Goal: Transaction & Acquisition: Purchase product/service

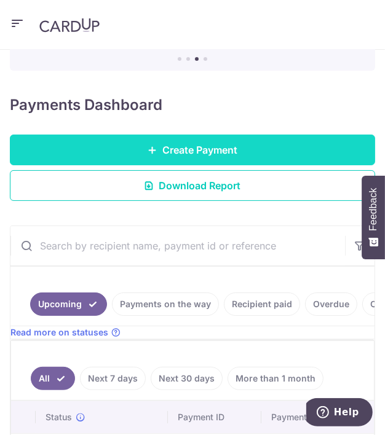
scroll to position [90, 0]
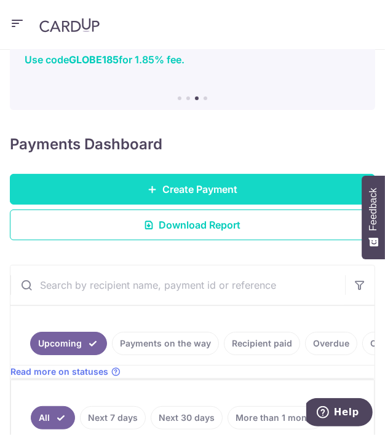
click at [196, 192] on span "Create Payment" at bounding box center [199, 189] width 75 height 15
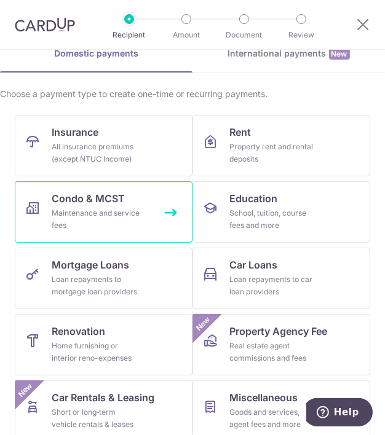
scroll to position [123, 0]
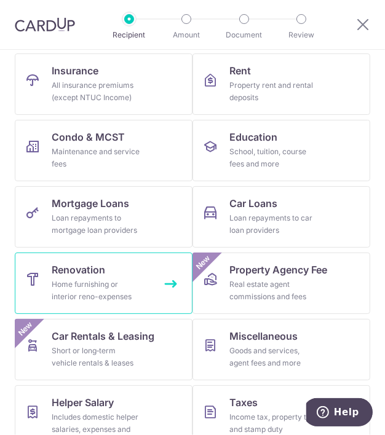
click at [125, 280] on div "Home furnishing or interior reno-expenses" at bounding box center [96, 290] width 89 height 25
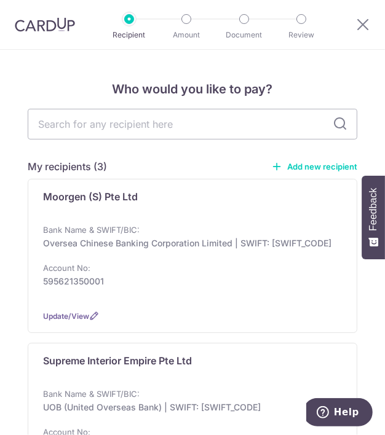
click at [298, 165] on link "Add new recipient" at bounding box center [314, 166] width 86 height 12
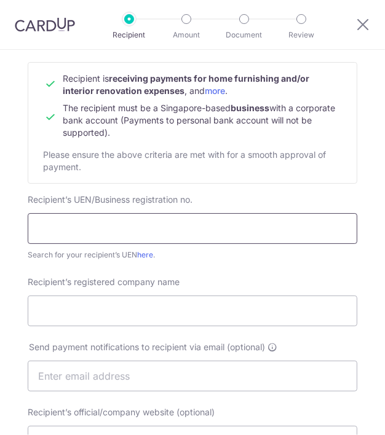
click at [122, 229] on input "text" at bounding box center [192, 228] width 329 height 31
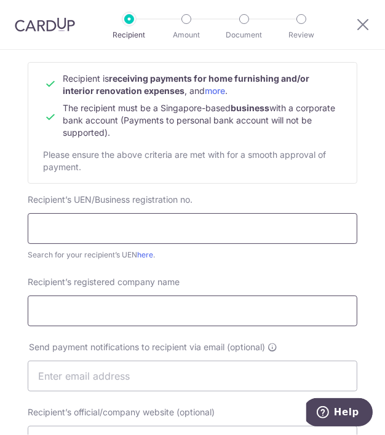
paste input "202220293H"
type input "202220293H"
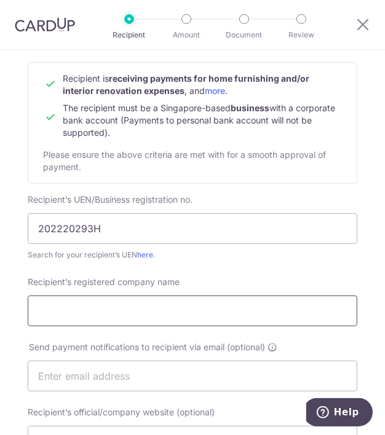
click at [71, 315] on input "Recipient’s registered company name" at bounding box center [192, 311] width 329 height 31
click at [106, 306] on input "Recipient’s registered company name" at bounding box center [192, 311] width 329 height 31
paste input "Eco Painting Service(PTE.LTD)"
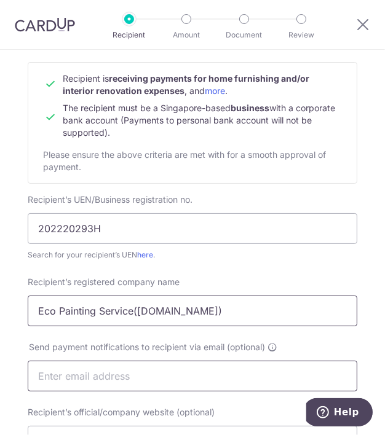
type input "Eco Painting Service(PTE.LTD)"
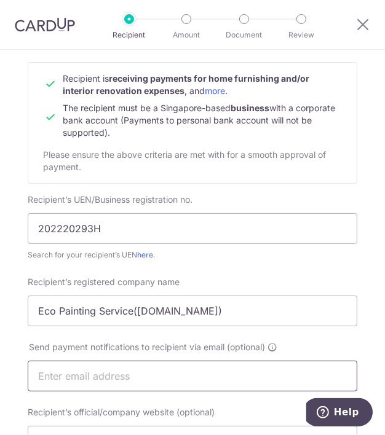
click at [197, 390] on input "text" at bounding box center [192, 376] width 329 height 31
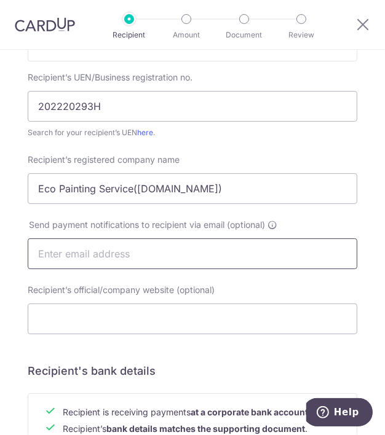
scroll to position [246, 0]
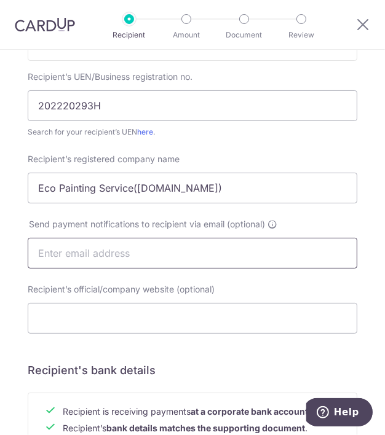
click at [111, 256] on input "text" at bounding box center [192, 253] width 329 height 31
paste input "Ecopaintingservicesg@gmail.com"
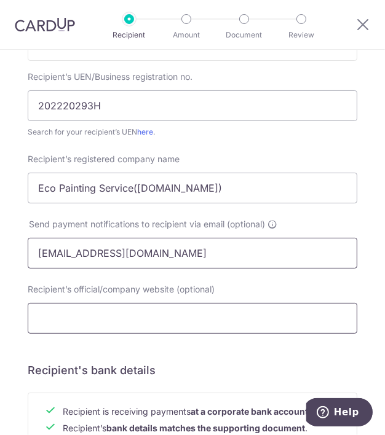
type input "Ecopaintingservicesg@gmail.com"
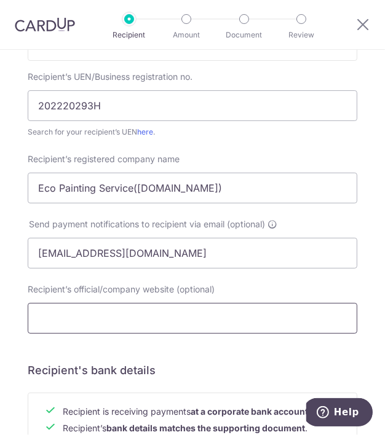
click at [85, 332] on input "Recipient’s official/company website (optional)" at bounding box center [192, 318] width 329 height 31
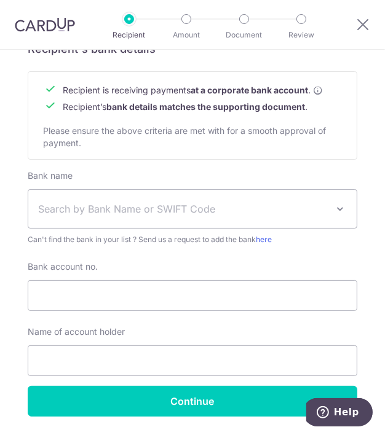
scroll to position [606, 0]
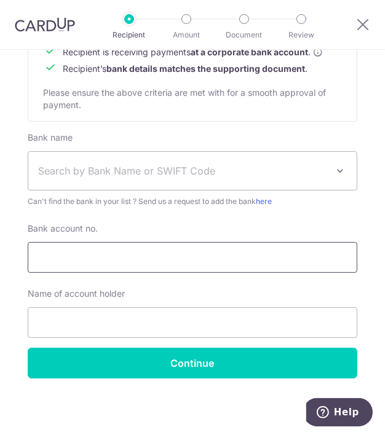
click at [164, 250] on input "Bank account no." at bounding box center [192, 257] width 329 height 31
paste input "4223196661"
type input "4223196661"
click at [160, 160] on span "Search by Bank Name or SWIFT Code" at bounding box center [192, 171] width 328 height 38
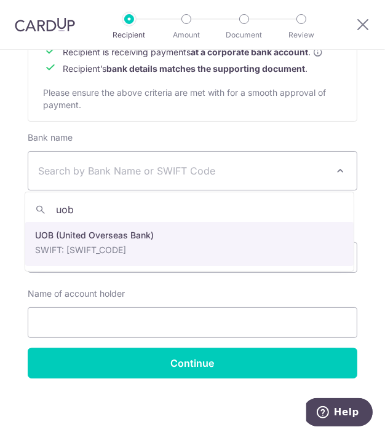
type input "uob"
select select "18"
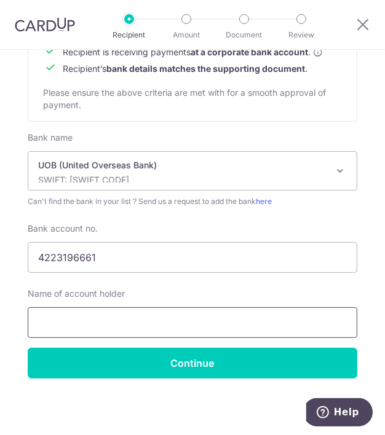
drag, startPoint x: 73, startPoint y: 317, endPoint x: 31, endPoint y: 342, distance: 48.0
click at [73, 317] on input "text" at bounding box center [192, 322] width 329 height 31
click at [133, 319] on input "text" at bounding box center [192, 322] width 329 height 31
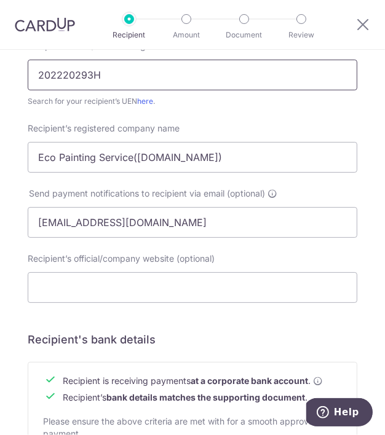
scroll to position [114, 0]
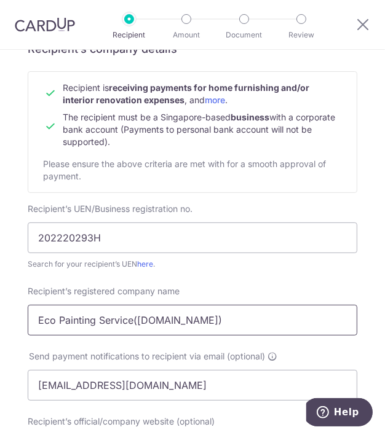
drag, startPoint x: 192, startPoint y: 325, endPoint x: 34, endPoint y: 328, distance: 158.0
click at [34, 328] on input "Eco Painting Service(PTE.LTD)" at bounding box center [192, 320] width 329 height 31
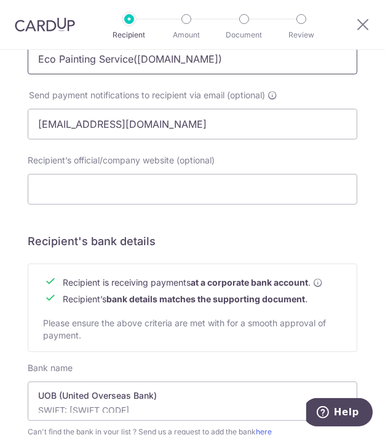
scroll to position [606, 0]
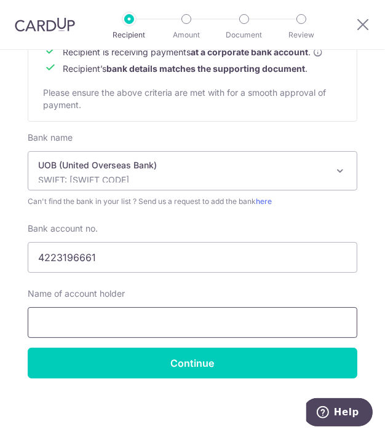
click at [154, 314] on input "text" at bounding box center [192, 322] width 329 height 31
paste input "Eco Painting Service(PTE.LTD)"
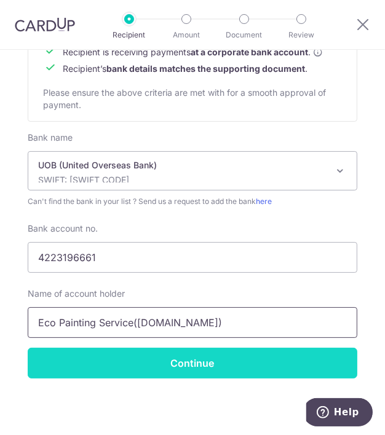
type input "Eco Painting Service(PTE.LTD)"
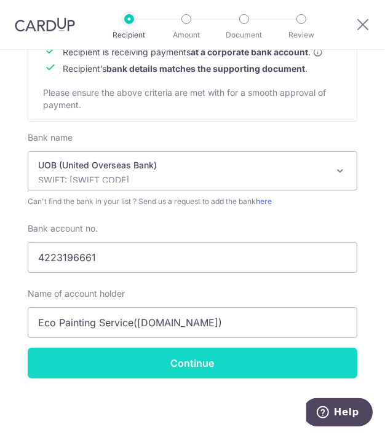
click at [208, 362] on input "Continue" at bounding box center [192, 363] width 329 height 31
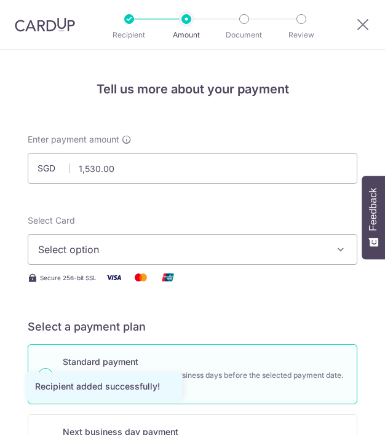
click at [239, 264] on button "Select option" at bounding box center [192, 249] width 329 height 31
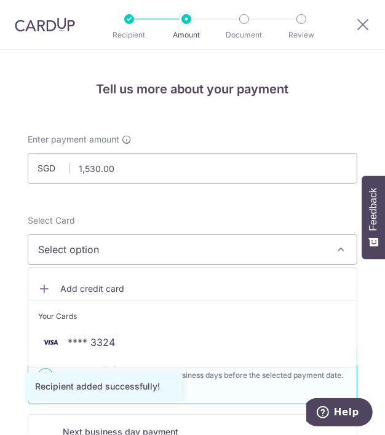
scroll to position [61, 0]
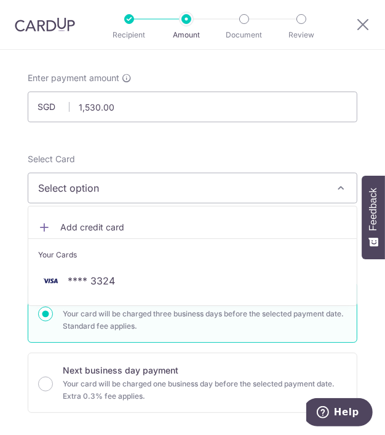
click at [108, 192] on span "Select option" at bounding box center [183, 188] width 291 height 15
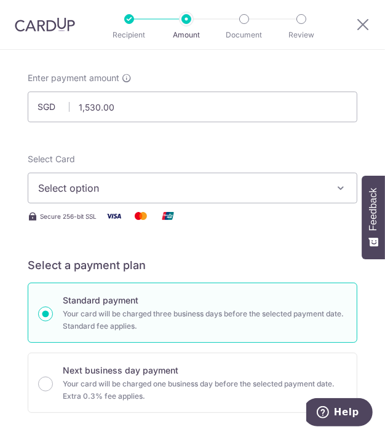
click at [108, 192] on span "Select option" at bounding box center [183, 188] width 291 height 15
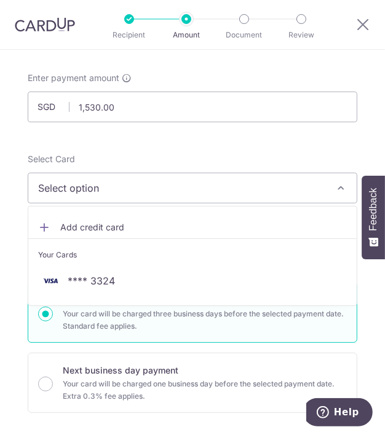
click at [98, 225] on span "Add credit card" at bounding box center [203, 227] width 286 height 12
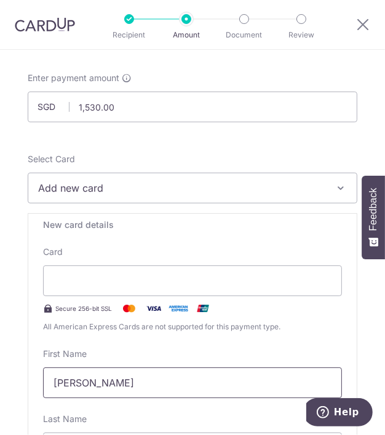
type input "Jaimy"
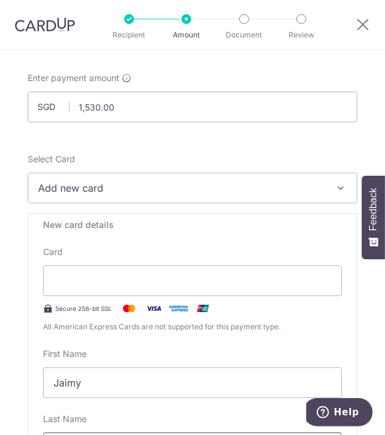
type input "Lee"
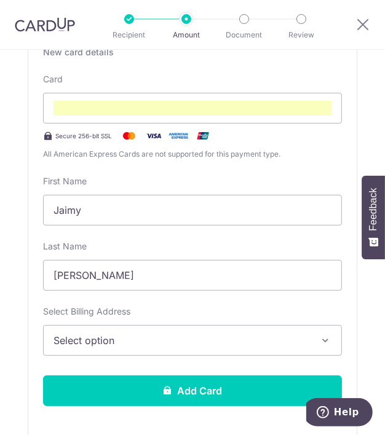
scroll to position [246, 0]
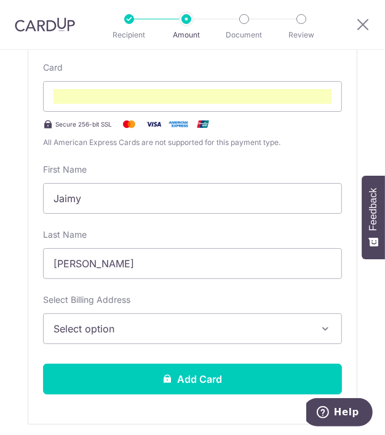
click at [98, 320] on button "Select option" at bounding box center [192, 329] width 299 height 31
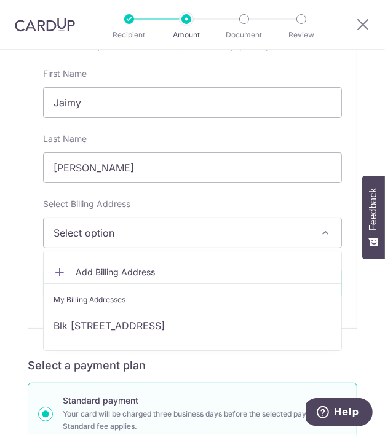
scroll to position [369, 0]
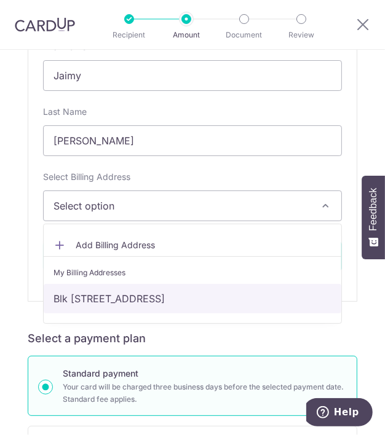
click at [162, 296] on link "Blk [STREET_ADDRESS]" at bounding box center [193, 299] width 298 height 30
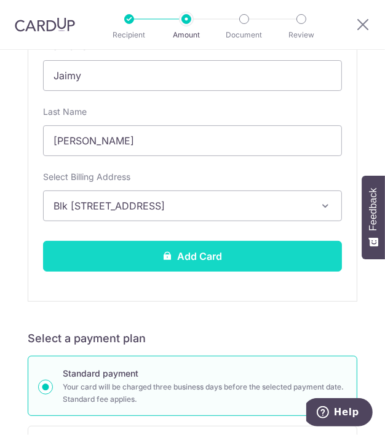
click at [160, 261] on button "Add Card" at bounding box center [192, 256] width 299 height 31
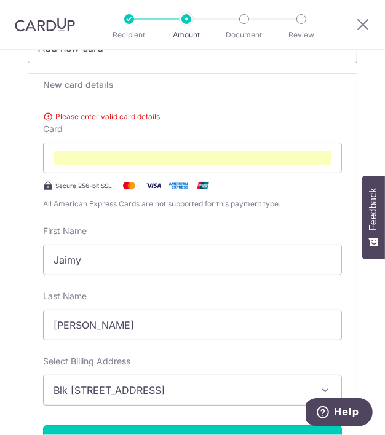
scroll to position [140, 0]
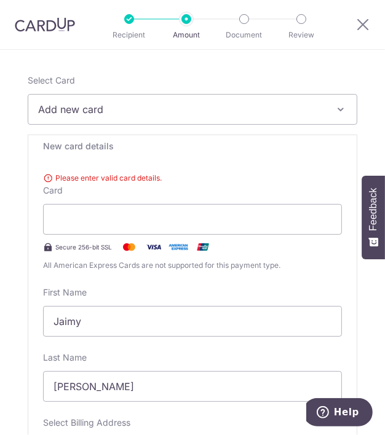
click at [338, 165] on div "New card details Please enter valid card details. Card Secure 256-bit SSL All A…" at bounding box center [192, 341] width 329 height 413
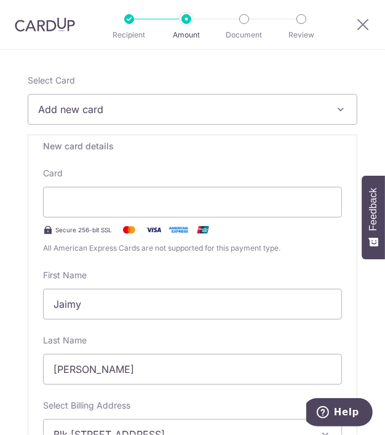
click at [317, 280] on div "First Name Jaimy" at bounding box center [192, 294] width 299 height 50
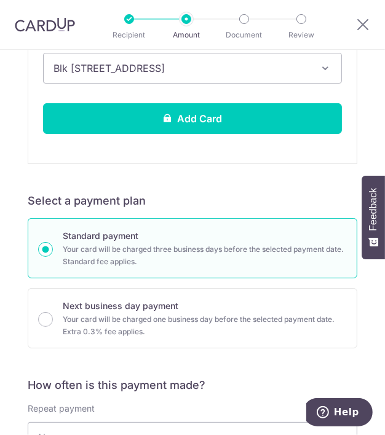
scroll to position [509, 0]
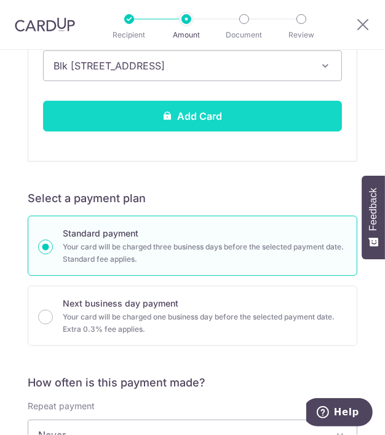
click at [174, 119] on button "Add Card" at bounding box center [192, 116] width 299 height 31
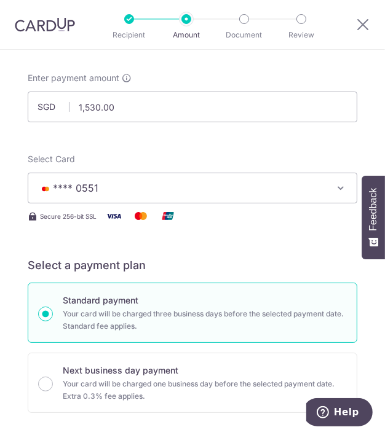
scroll to position [307, 0]
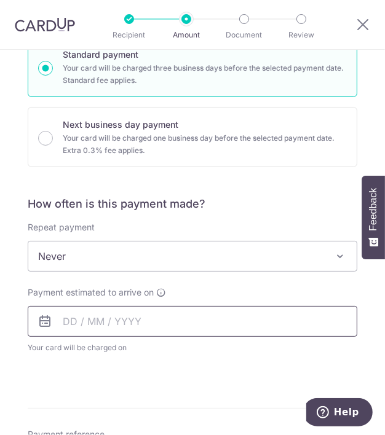
click at [69, 325] on input "text" at bounding box center [192, 321] width 329 height 31
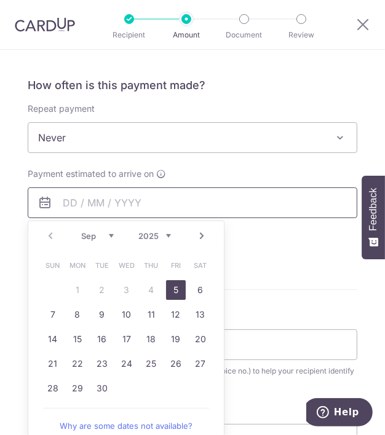
scroll to position [430, 0]
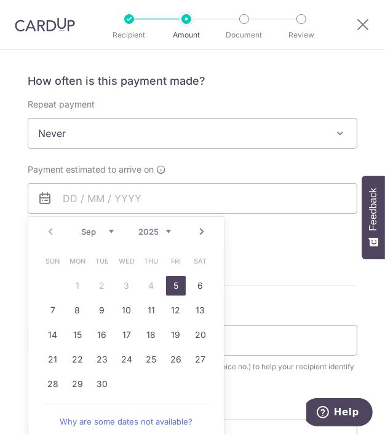
click at [172, 286] on link "5" at bounding box center [176, 286] width 20 height 20
type input "05/09/2025"
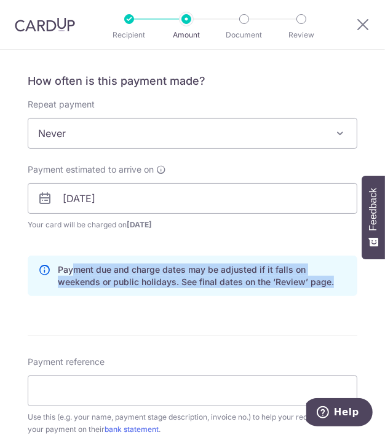
drag, startPoint x: 69, startPoint y: 268, endPoint x: 304, endPoint y: 293, distance: 236.1
click at [304, 293] on div "Payment due and charge dates may be adjusted if it falls on weekends or public …" at bounding box center [192, 276] width 329 height 41
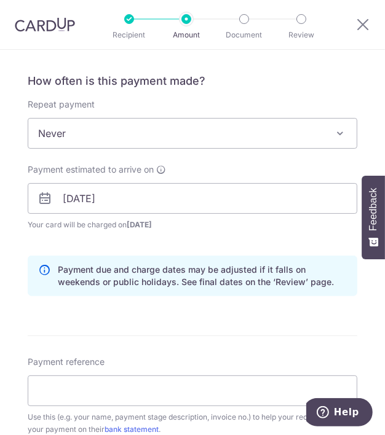
click at [162, 336] on hr at bounding box center [192, 336] width 329 height 1
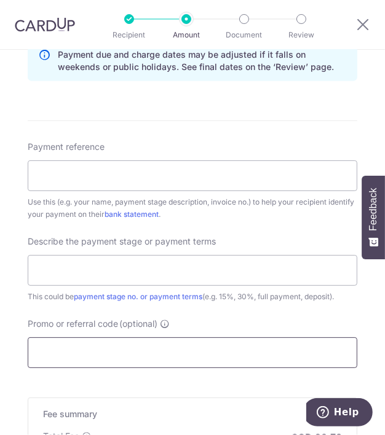
scroll to position [676, 0]
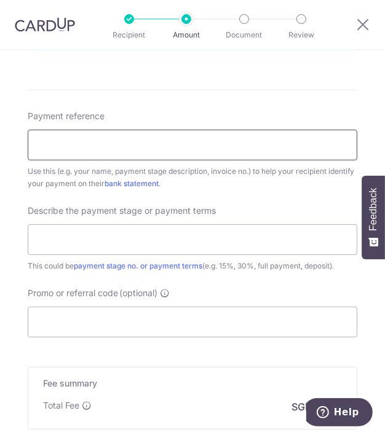
click at [113, 141] on input "Payment reference" at bounding box center [192, 145] width 329 height 31
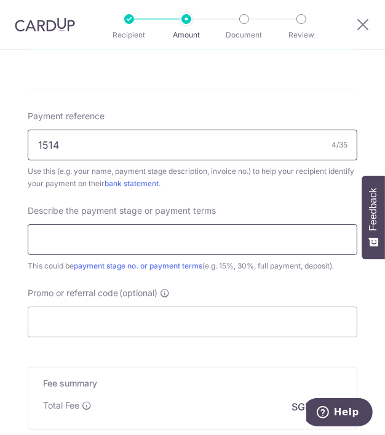
type input "1514"
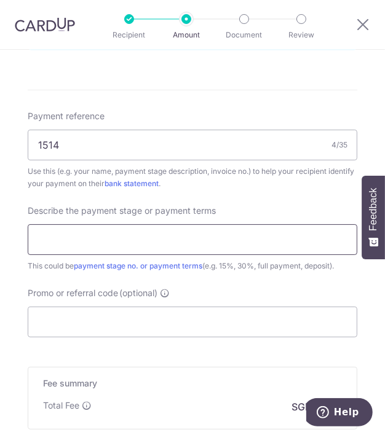
click at [128, 225] on input "text" at bounding box center [192, 239] width 329 height 31
click at [55, 237] on input "Full payment" at bounding box center [192, 239] width 329 height 31
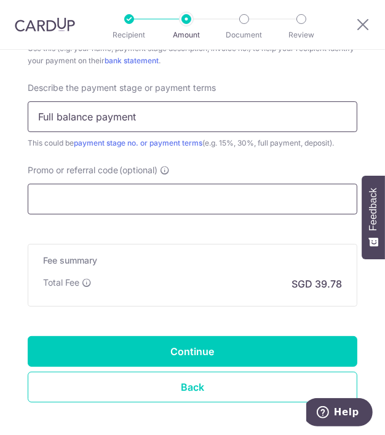
type input "Full balance payment"
click at [89, 189] on input "Promo or referral code (optional)" at bounding box center [192, 199] width 329 height 31
click at [146, 202] on input "Promo or referral code (optional)" at bounding box center [192, 199] width 329 height 31
paste input "RENO25ONE"
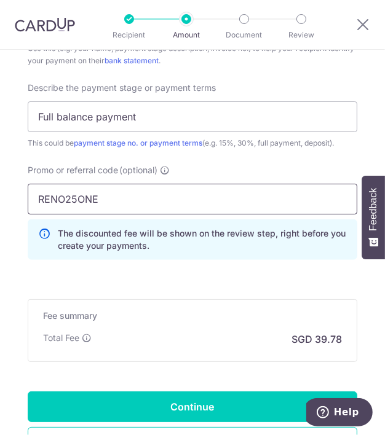
type input "RENO25ONE"
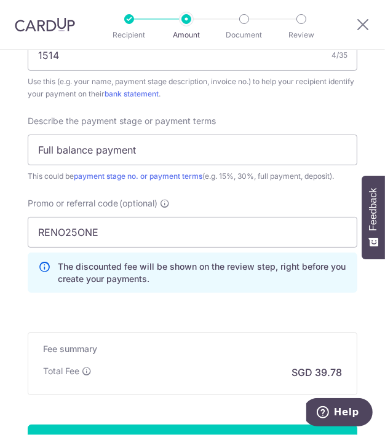
scroll to position [906, 0]
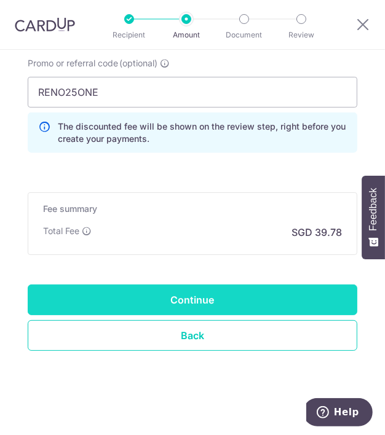
click at [181, 298] on input "Continue" at bounding box center [192, 300] width 329 height 31
type input "Create Schedule"
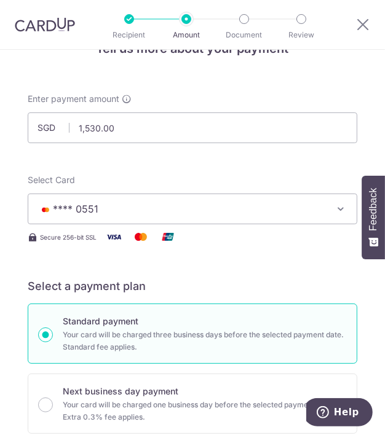
scroll to position [2, 0]
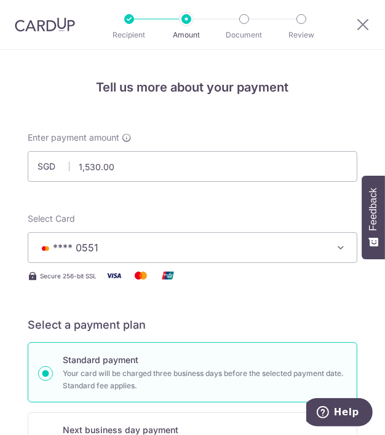
click at [223, 256] on button "**** 0551" at bounding box center [192, 247] width 329 height 31
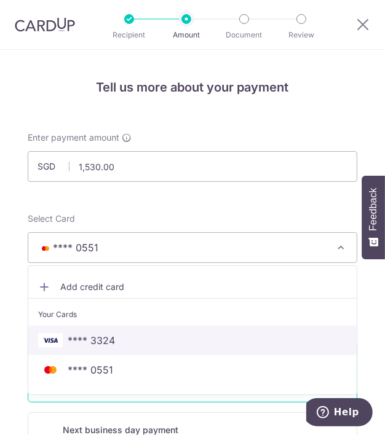
click at [107, 342] on span "**** 3324" at bounding box center [91, 340] width 47 height 15
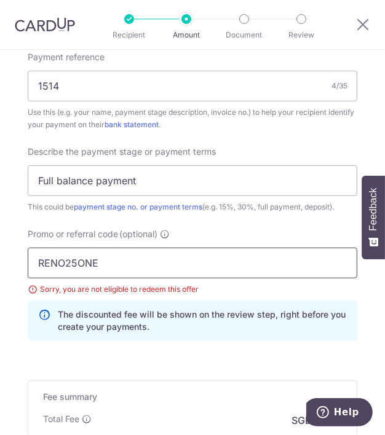
scroll to position [740, 0]
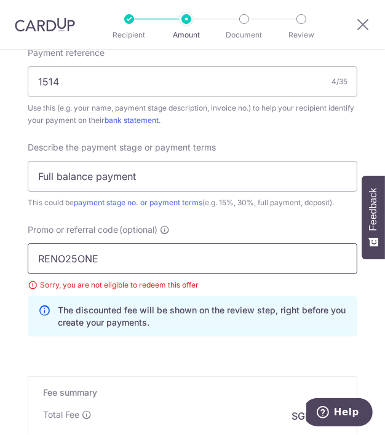
click at [122, 256] on input "RENO25ONE" at bounding box center [192, 258] width 329 height 31
paste input "OCBC90NV"
type input "OCBC90NV"
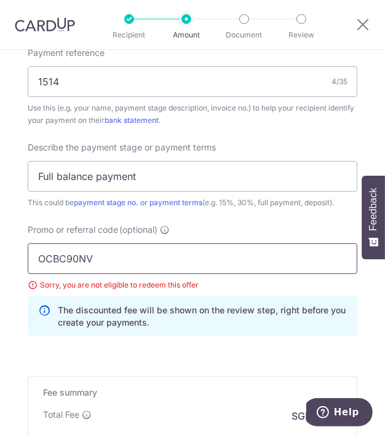
click at [133, 262] on input "OCBC90NV" at bounding box center [192, 258] width 329 height 31
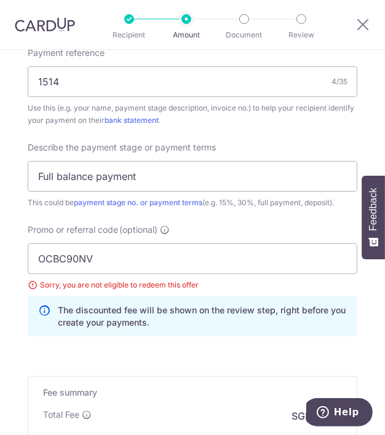
scroll to position [924, 0]
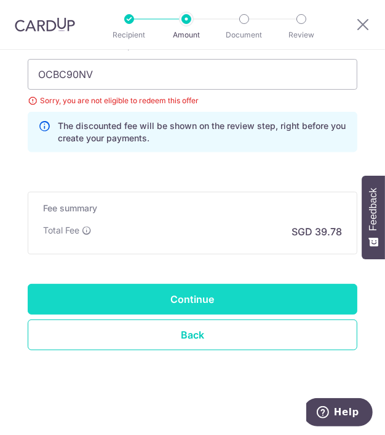
click at [191, 290] on input "Continue" at bounding box center [192, 299] width 329 height 31
type input "Update Schedule"
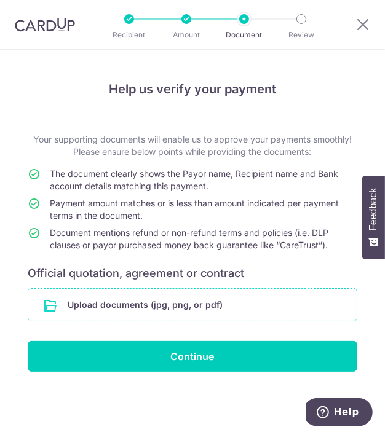
click at [149, 305] on input "file" at bounding box center [192, 305] width 328 height 32
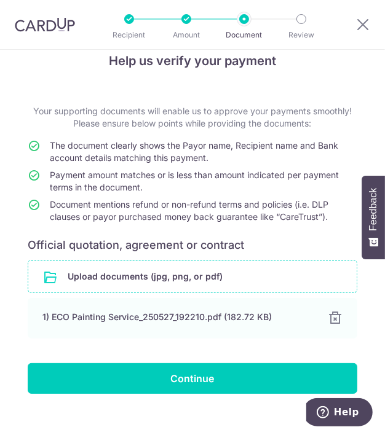
scroll to position [44, 0]
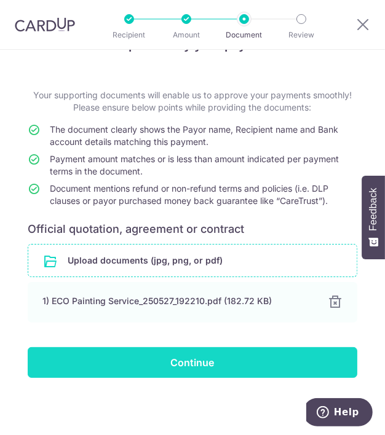
click at [181, 351] on input "Continue" at bounding box center [192, 362] width 329 height 31
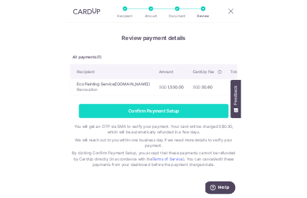
scroll to position [10, 0]
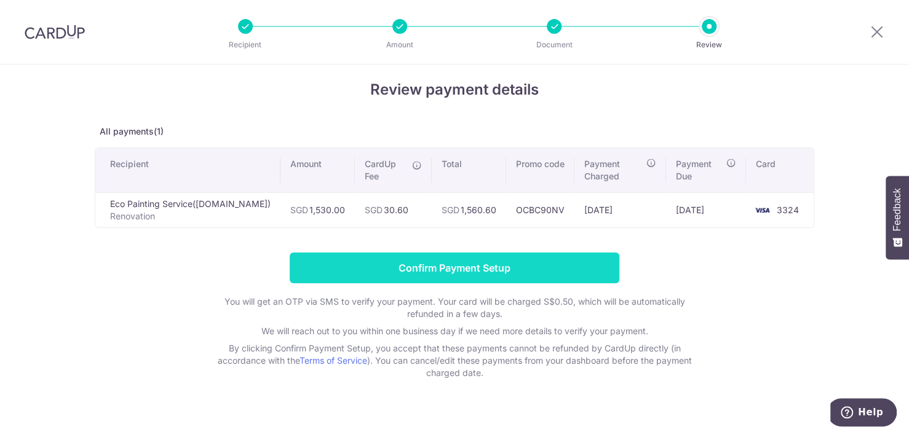
click at [384, 254] on input "Confirm Payment Setup" at bounding box center [454, 268] width 329 height 31
